Goal: Register for event/course

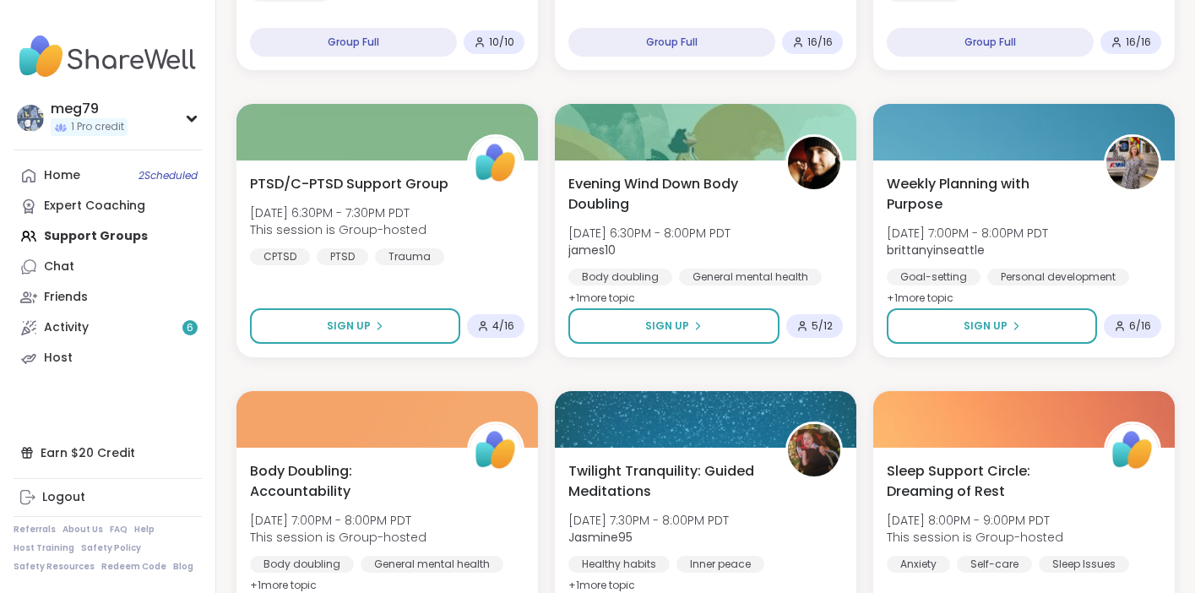
scroll to position [1066, 0]
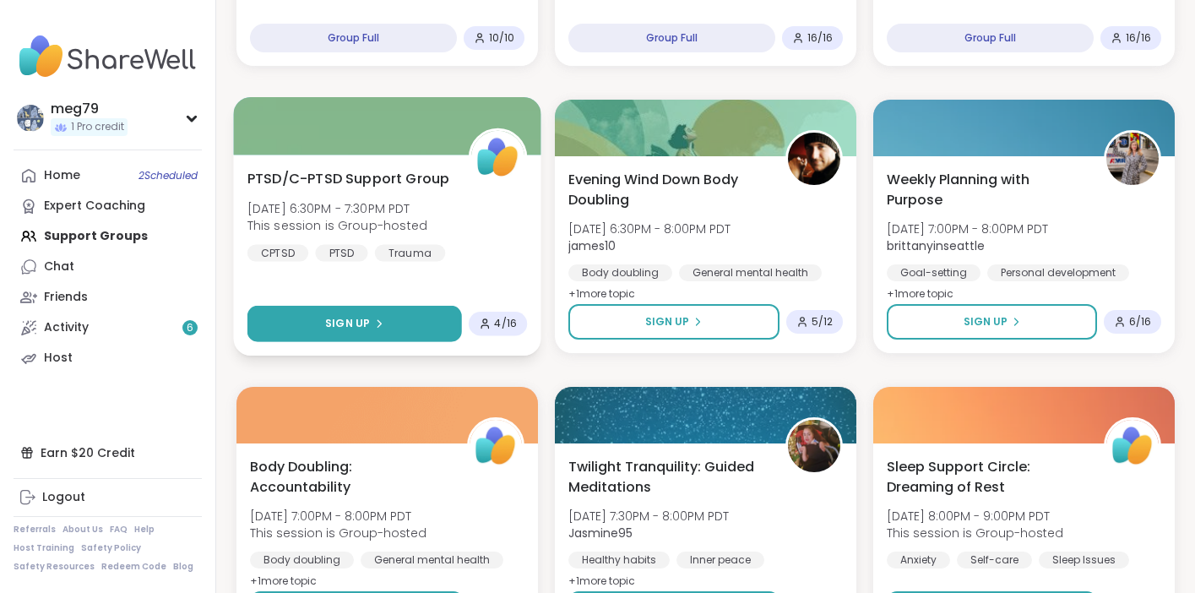
click at [345, 326] on span "Sign Up" at bounding box center [347, 323] width 45 height 15
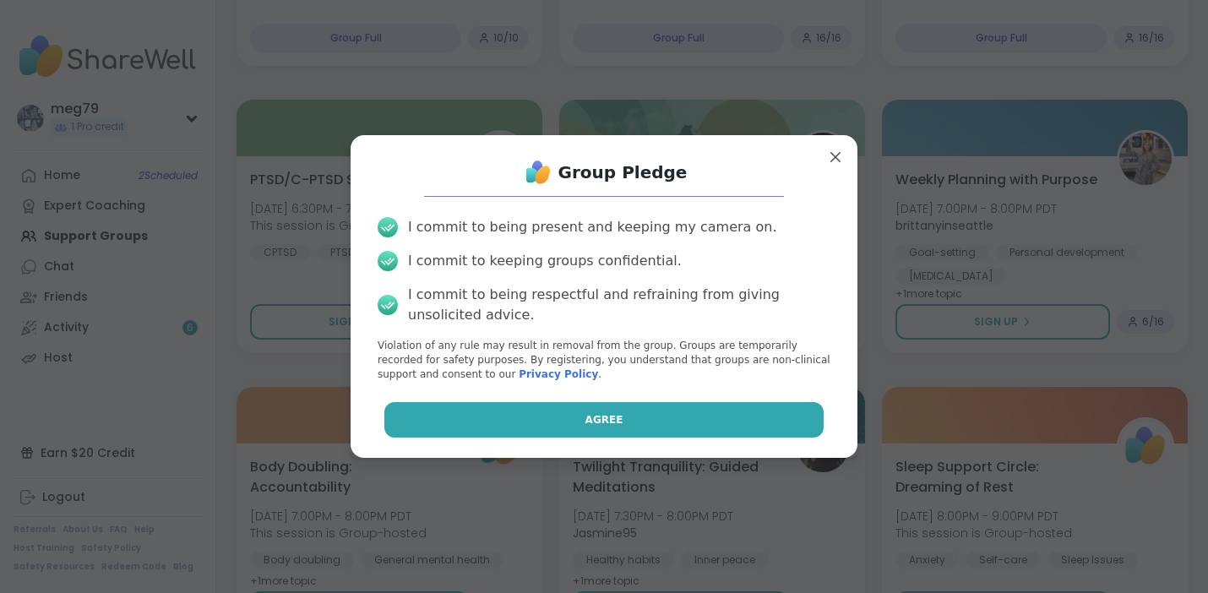
click at [548, 421] on button "Agree" at bounding box center [604, 419] width 440 height 35
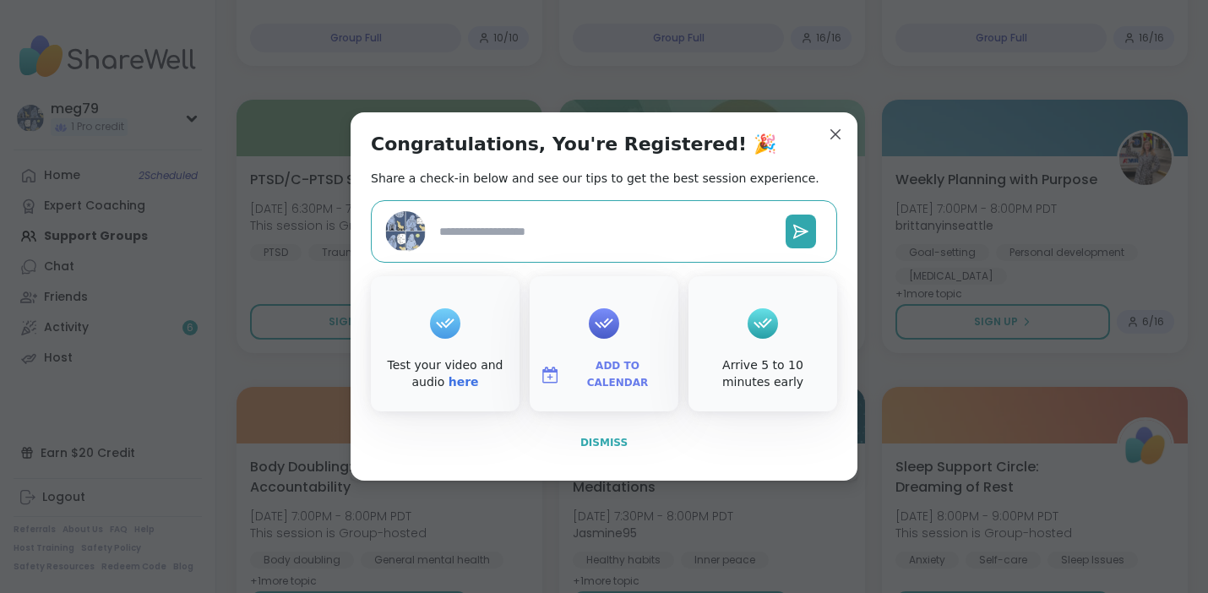
click at [612, 440] on span "Dismiss" at bounding box center [603, 443] width 47 height 12
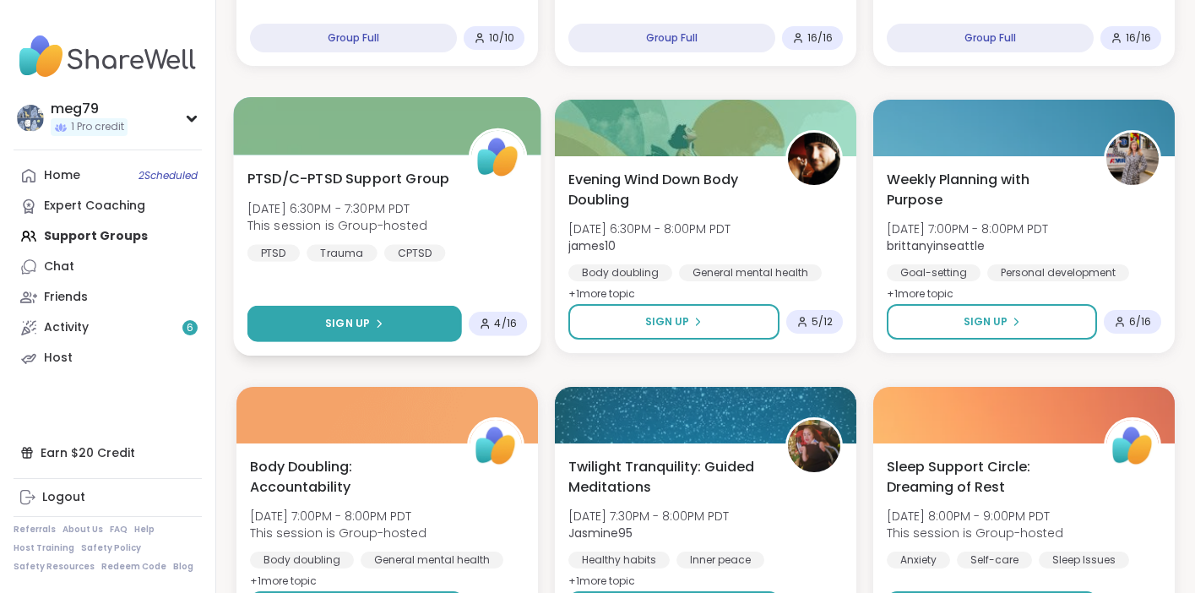
click at [364, 321] on span "Sign Up" at bounding box center [347, 323] width 45 height 15
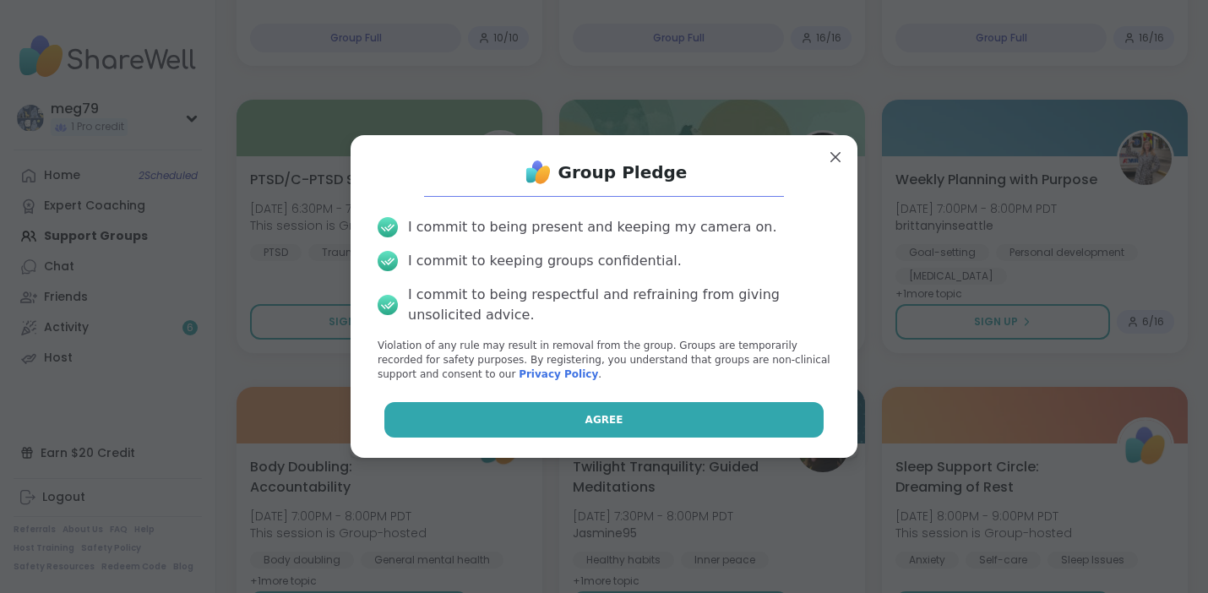
click at [552, 428] on button "Agree" at bounding box center [604, 419] width 440 height 35
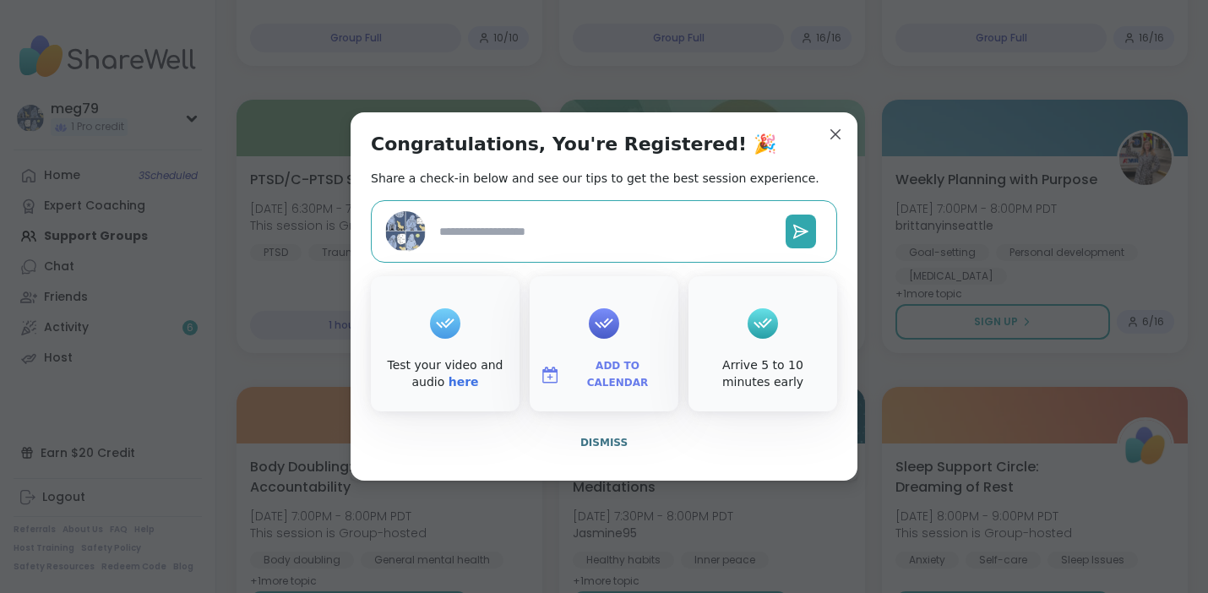
click at [601, 322] on icon at bounding box center [603, 323] width 27 height 26
click at [609, 372] on span "Add to Calendar" at bounding box center [617, 374] width 101 height 33
click at [586, 187] on button "Apple Calendar" at bounding box center [604, 184] width 128 height 37
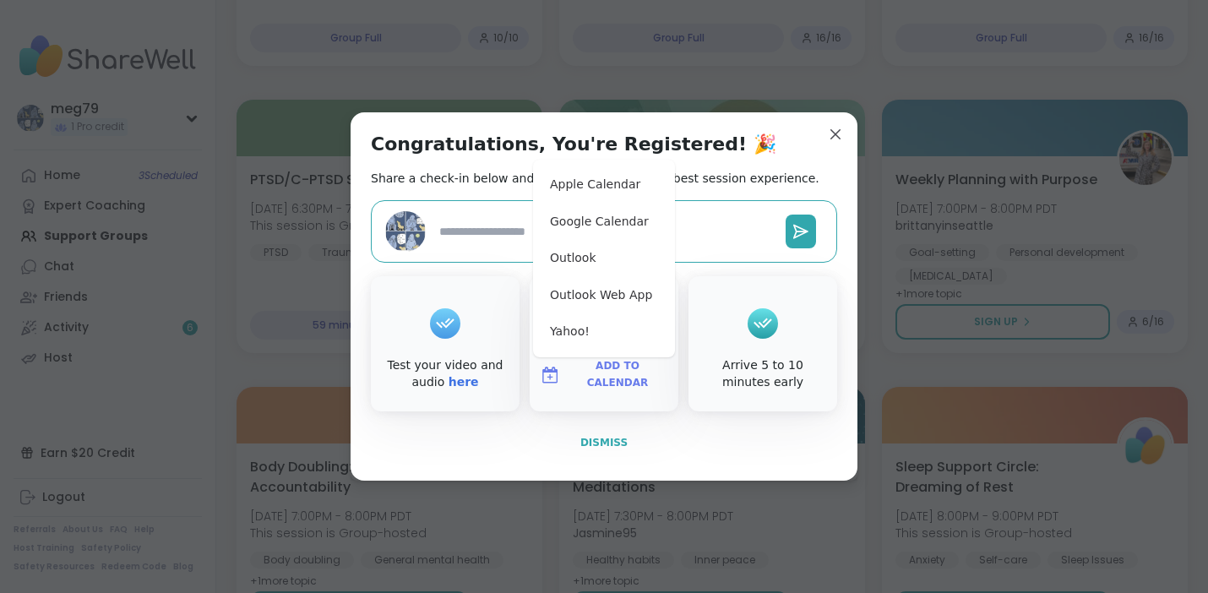
click at [599, 443] on span "Dismiss" at bounding box center [603, 443] width 47 height 12
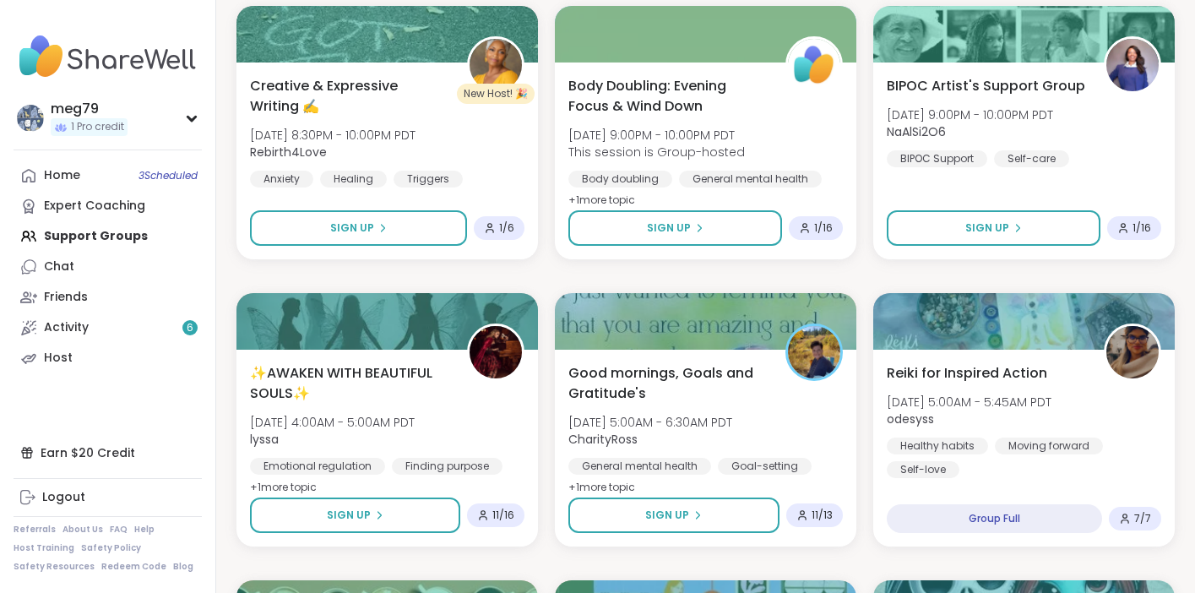
scroll to position [1805, 0]
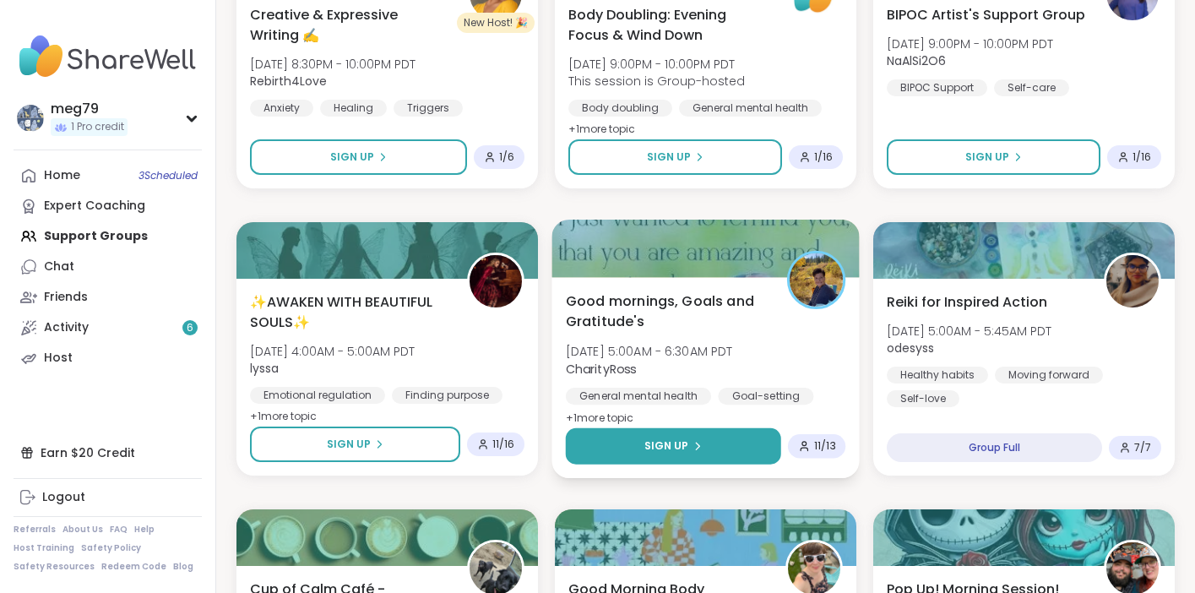
click at [659, 447] on span "Sign Up" at bounding box center [666, 445] width 45 height 15
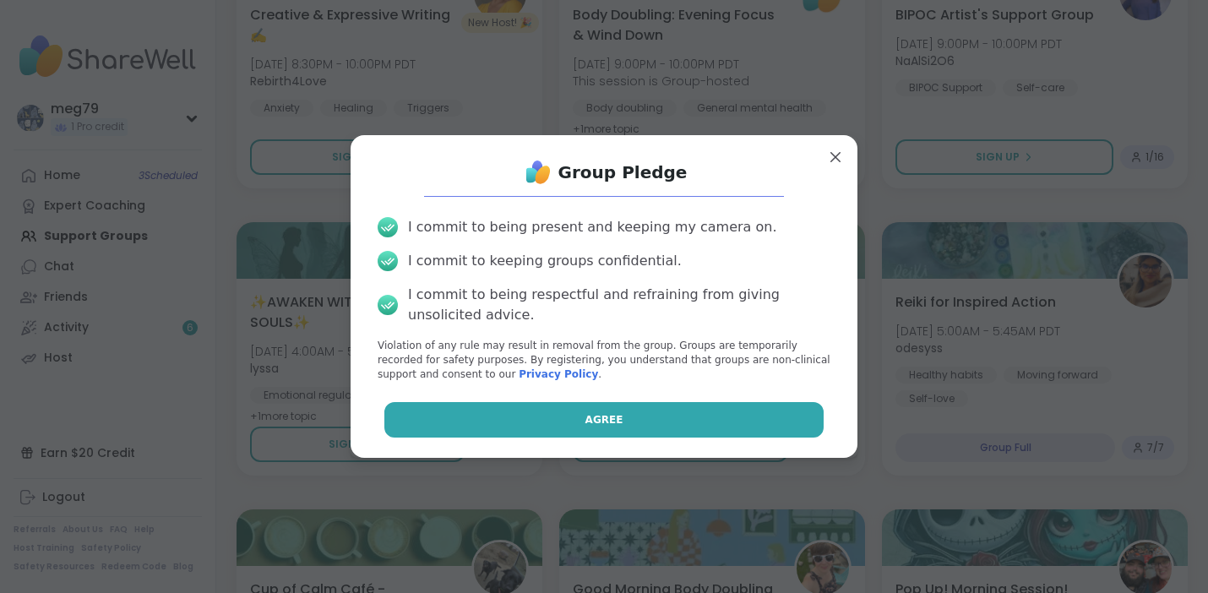
click at [587, 429] on button "Agree" at bounding box center [604, 419] width 440 height 35
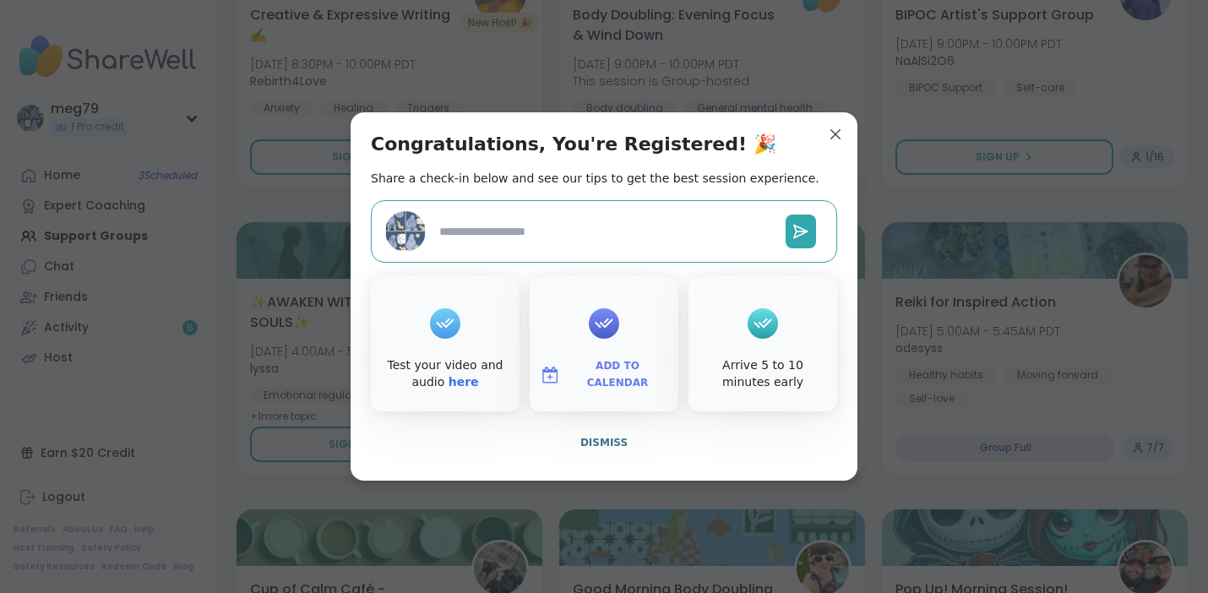
type textarea "*"
click at [587, 378] on span "Add to Calendar" at bounding box center [617, 374] width 101 height 33
click at [603, 190] on button "Apple Calendar" at bounding box center [604, 184] width 128 height 37
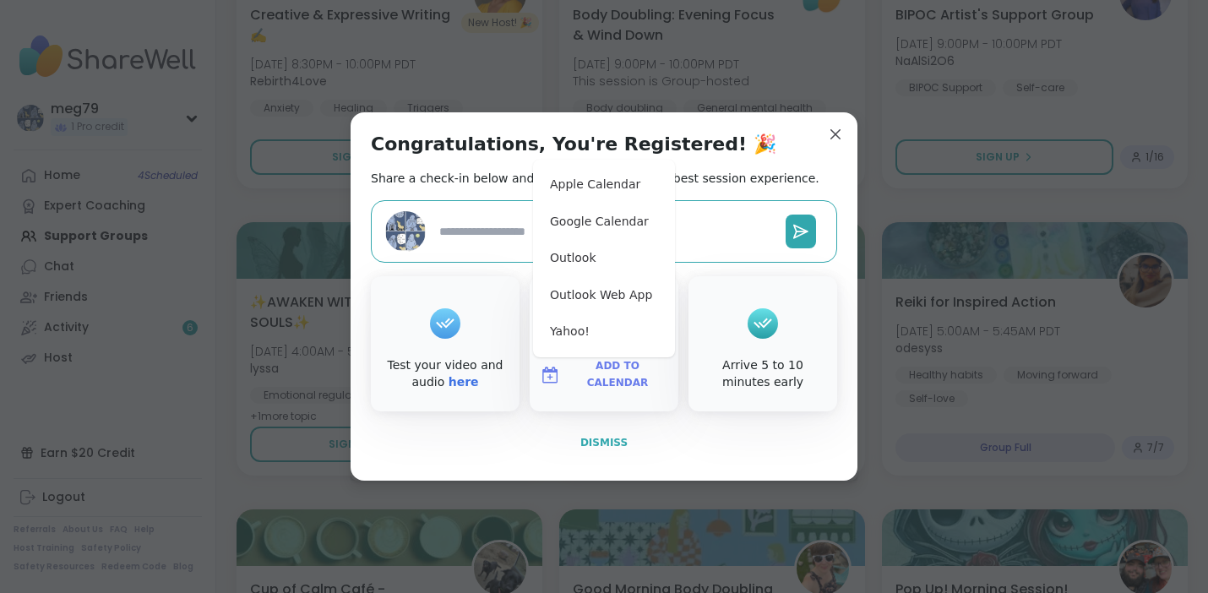
click at [609, 443] on span "Dismiss" at bounding box center [603, 443] width 47 height 12
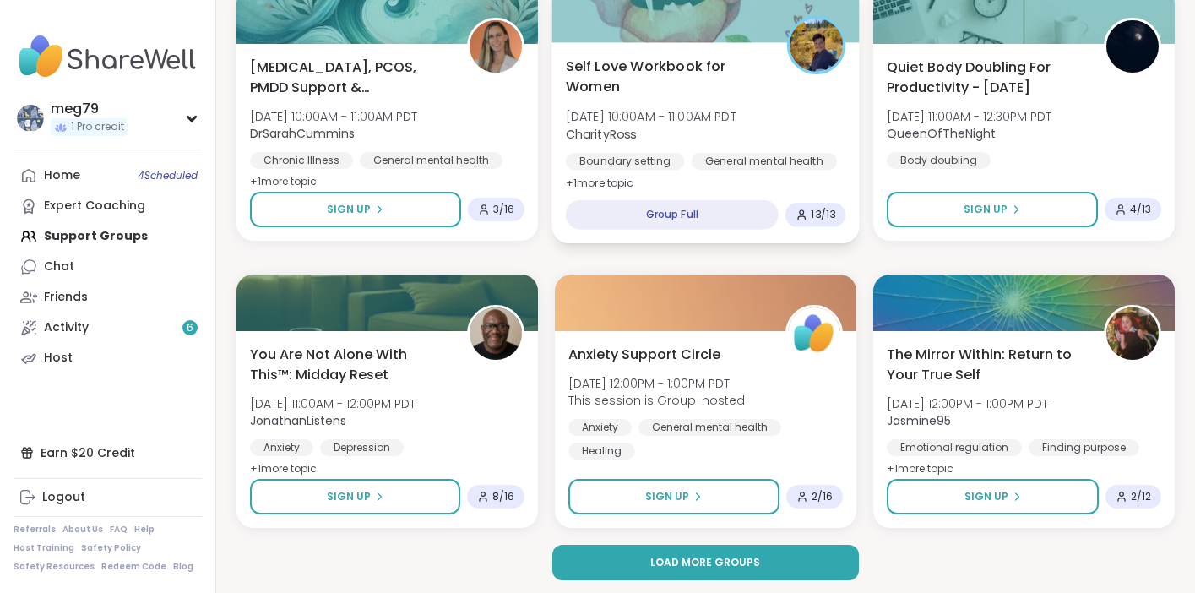
scroll to position [3193, 0]
